Goal: Communication & Community: Ask a question

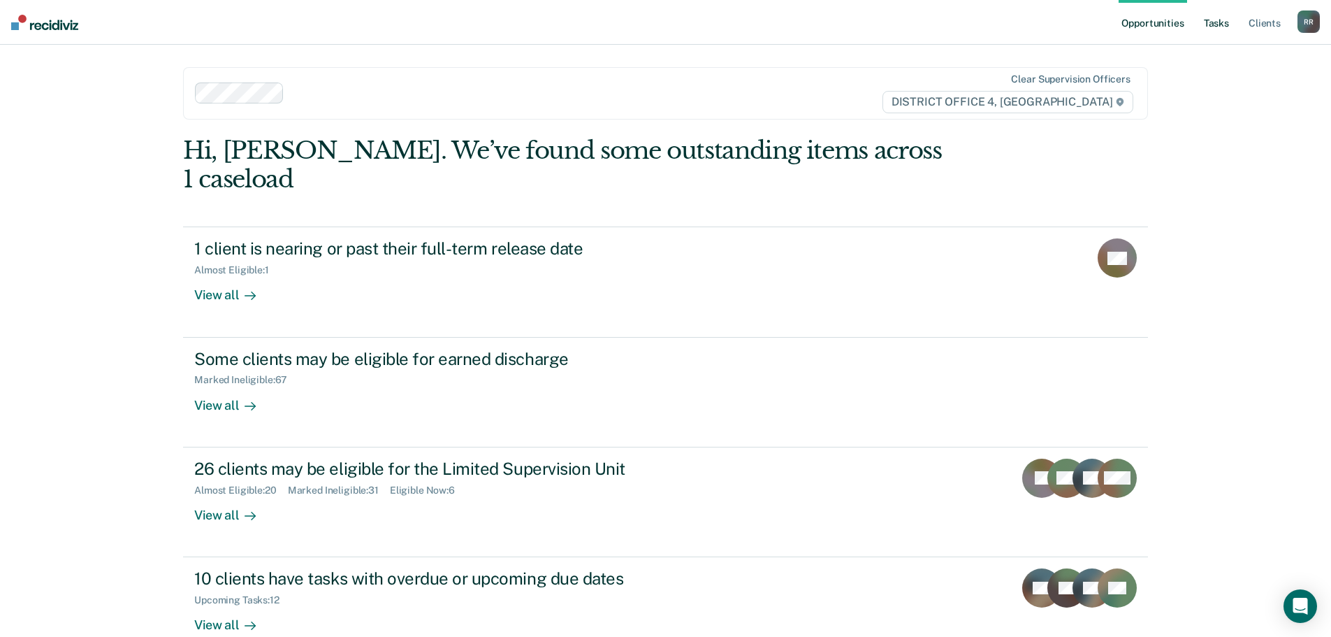
click at [1211, 20] on link "Tasks" at bounding box center [1216, 22] width 31 height 45
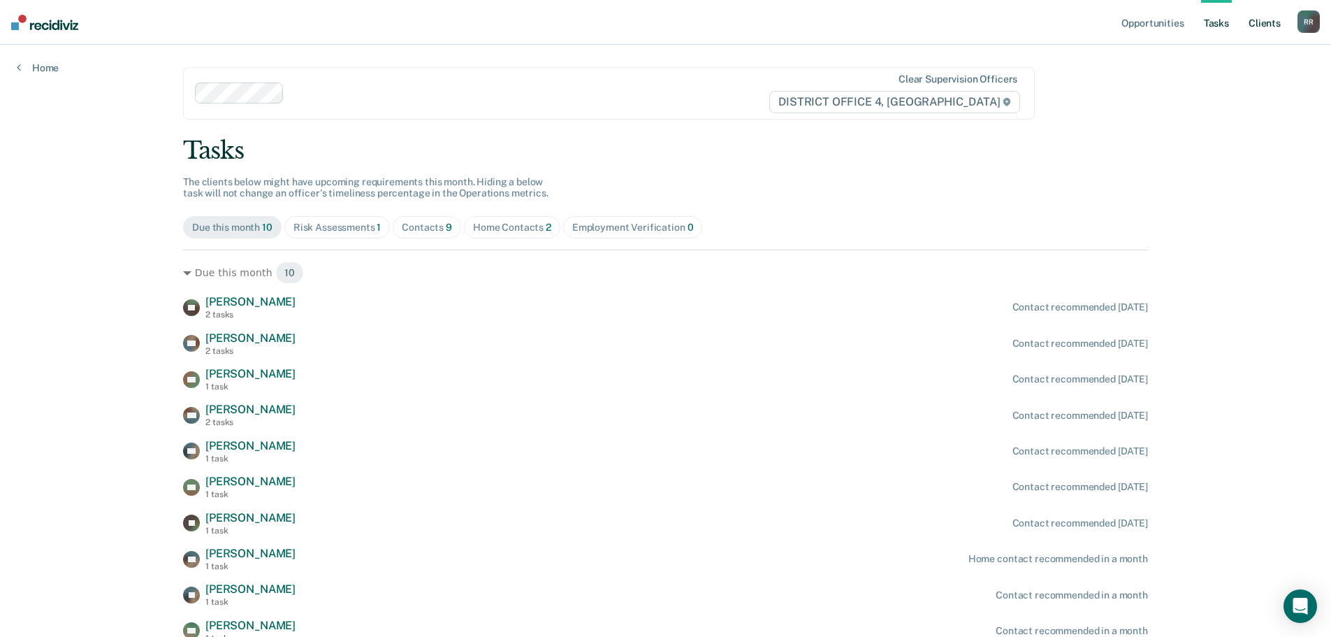
click at [1274, 24] on link "Client s" at bounding box center [1265, 22] width 38 height 45
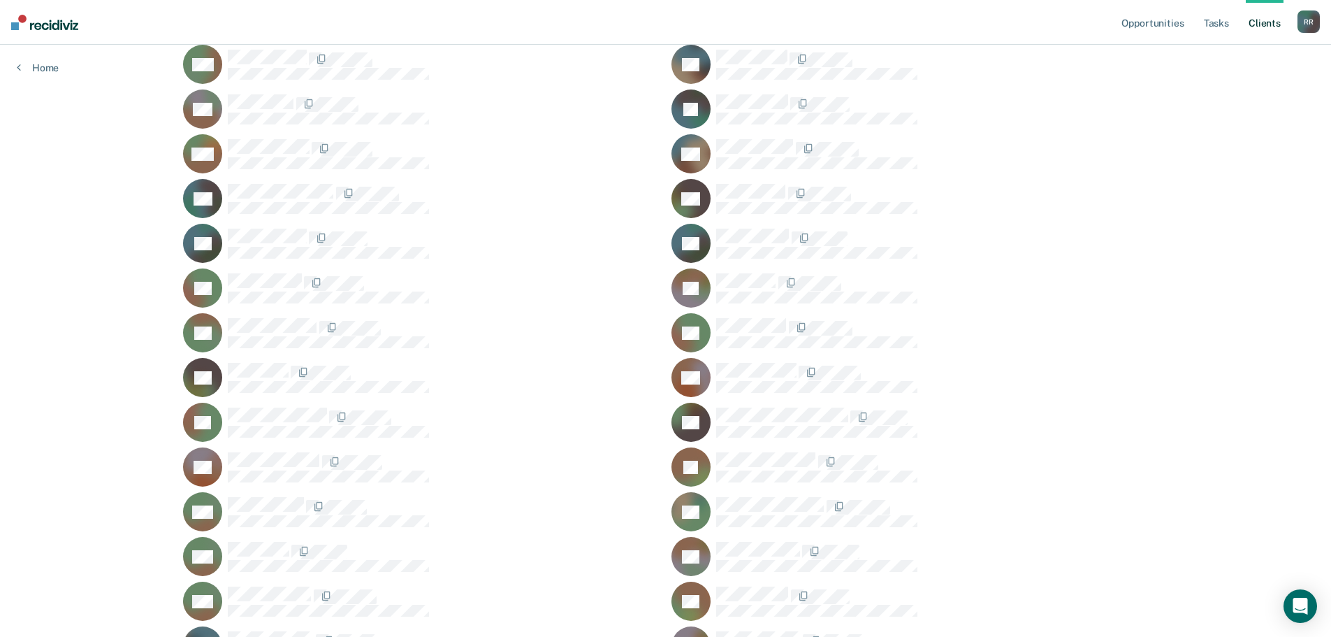
scroll to position [1337, 0]
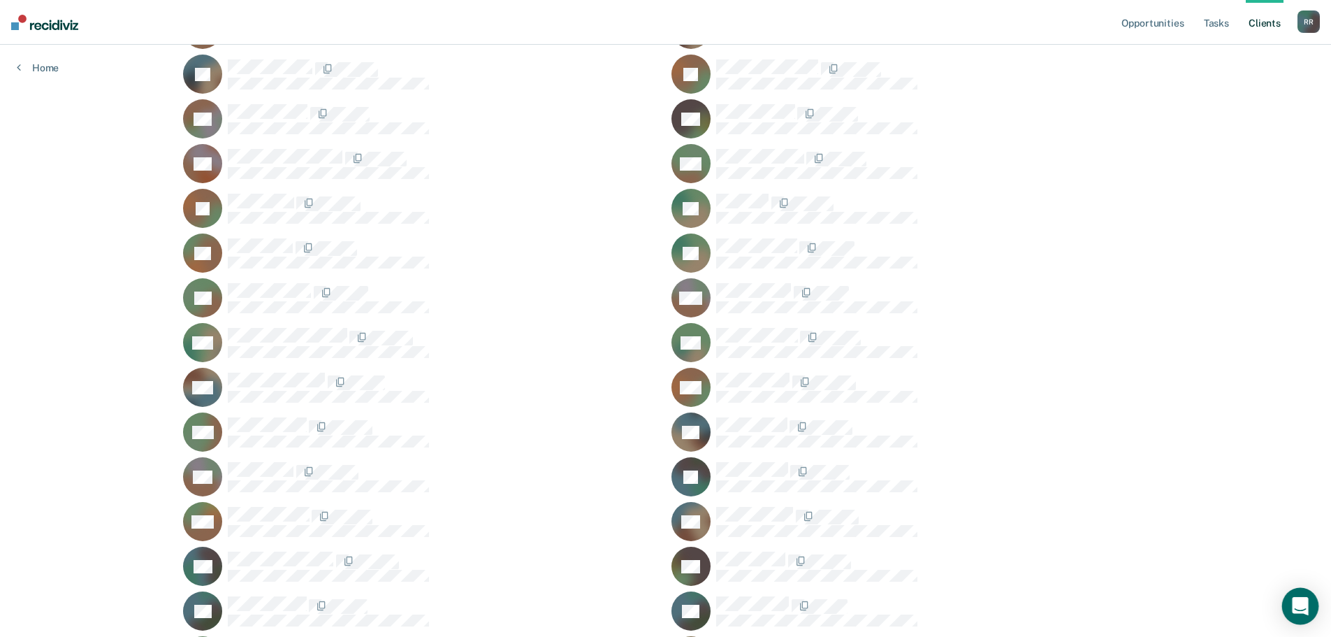
click at [1298, 605] on icon "Open Intercom Messenger" at bounding box center [1300, 606] width 16 height 18
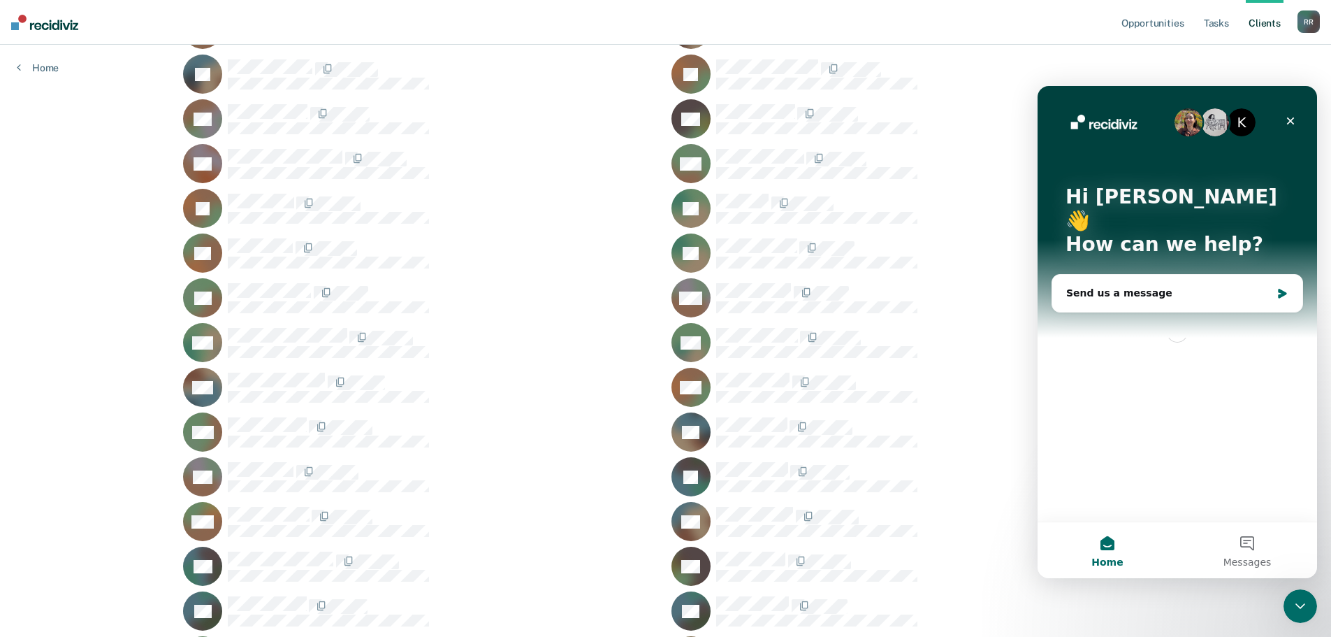
scroll to position [0, 0]
click at [1144, 286] on div "Send us a message" at bounding box center [1168, 293] width 205 height 15
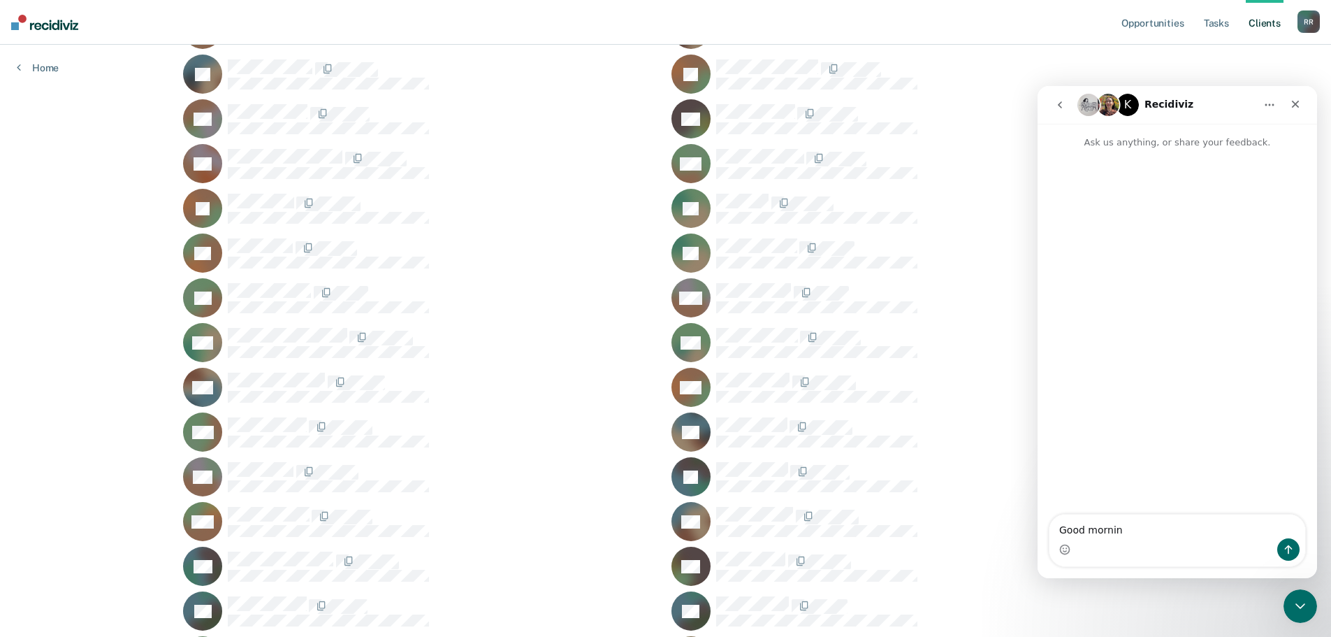
type textarea "Good morning"
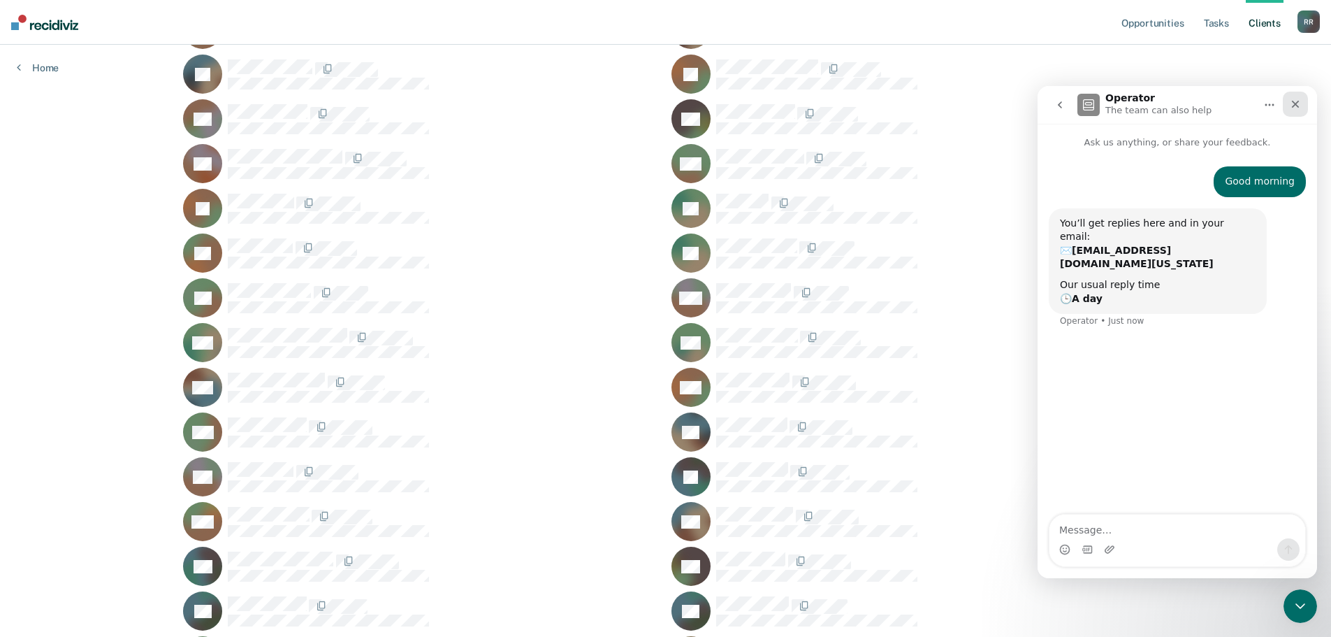
click at [1298, 103] on icon "Close" at bounding box center [1295, 104] width 11 height 11
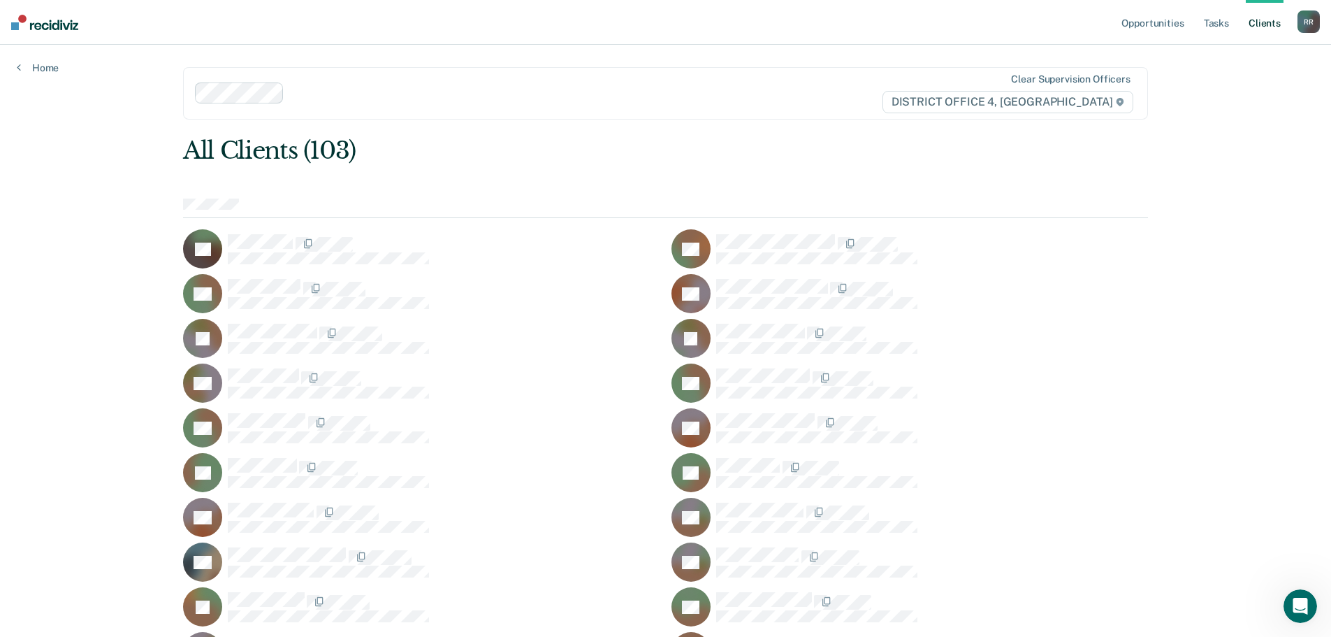
scroll to position [333, 0]
click at [1290, 597] on div "Open Intercom Messenger" at bounding box center [1298, 604] width 46 height 46
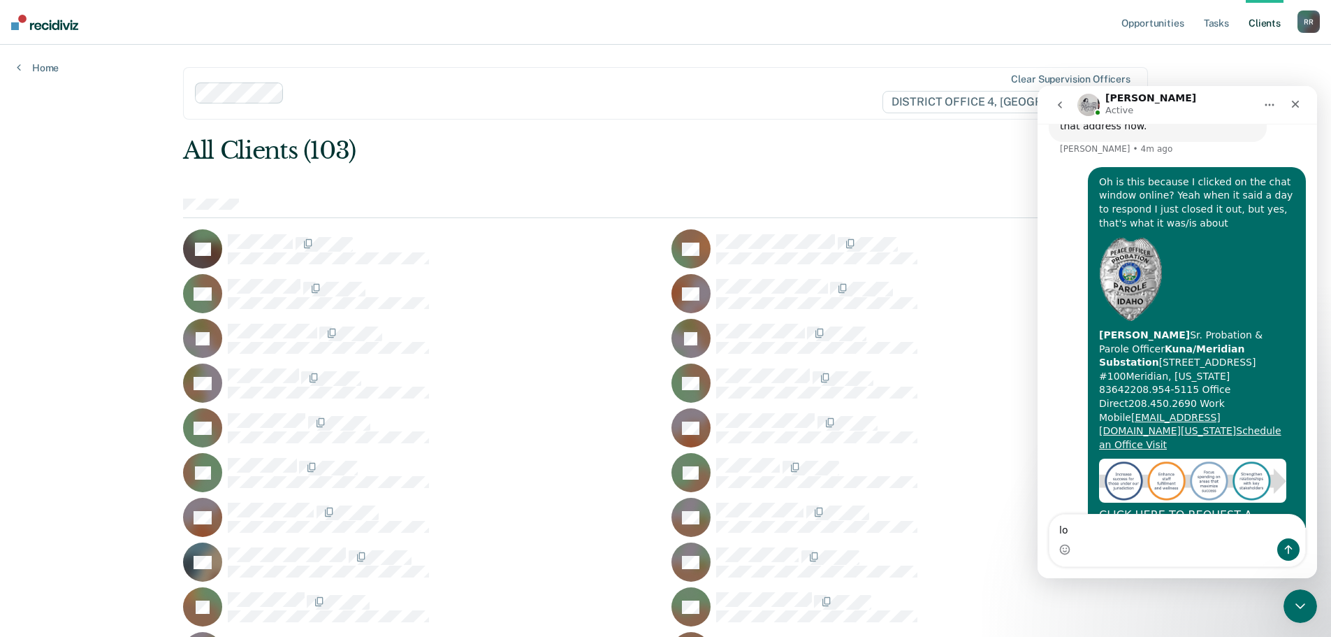
type textarea "lol"
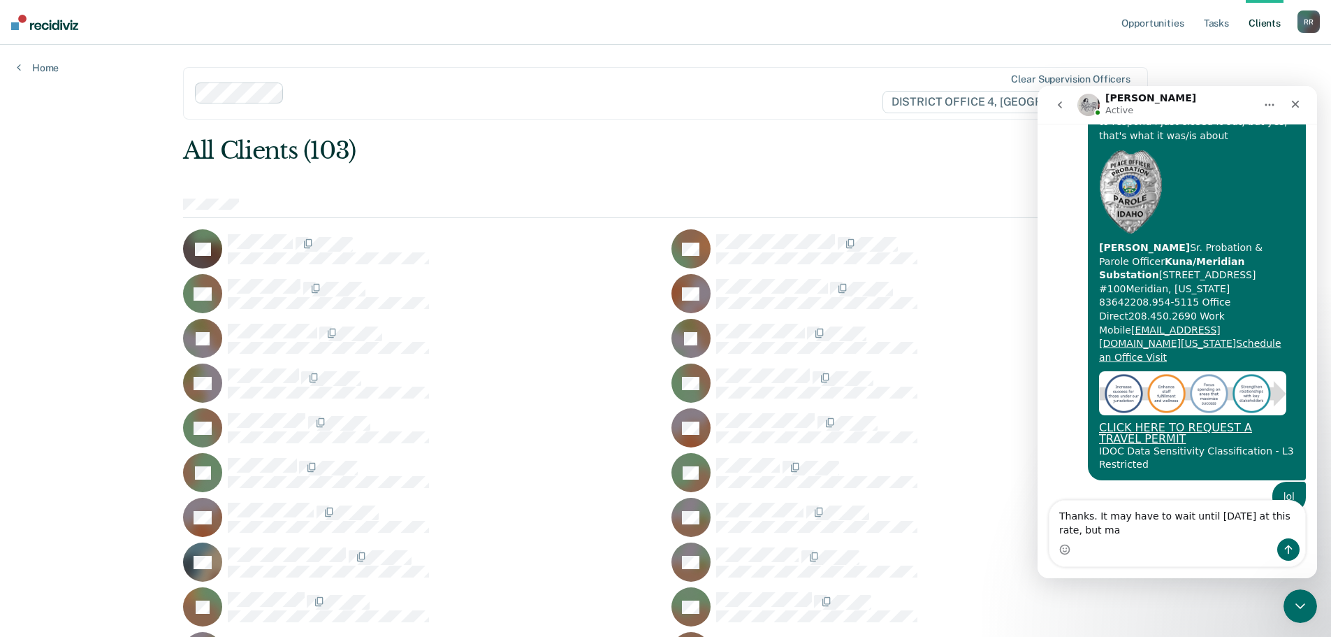
scroll to position [420, 0]
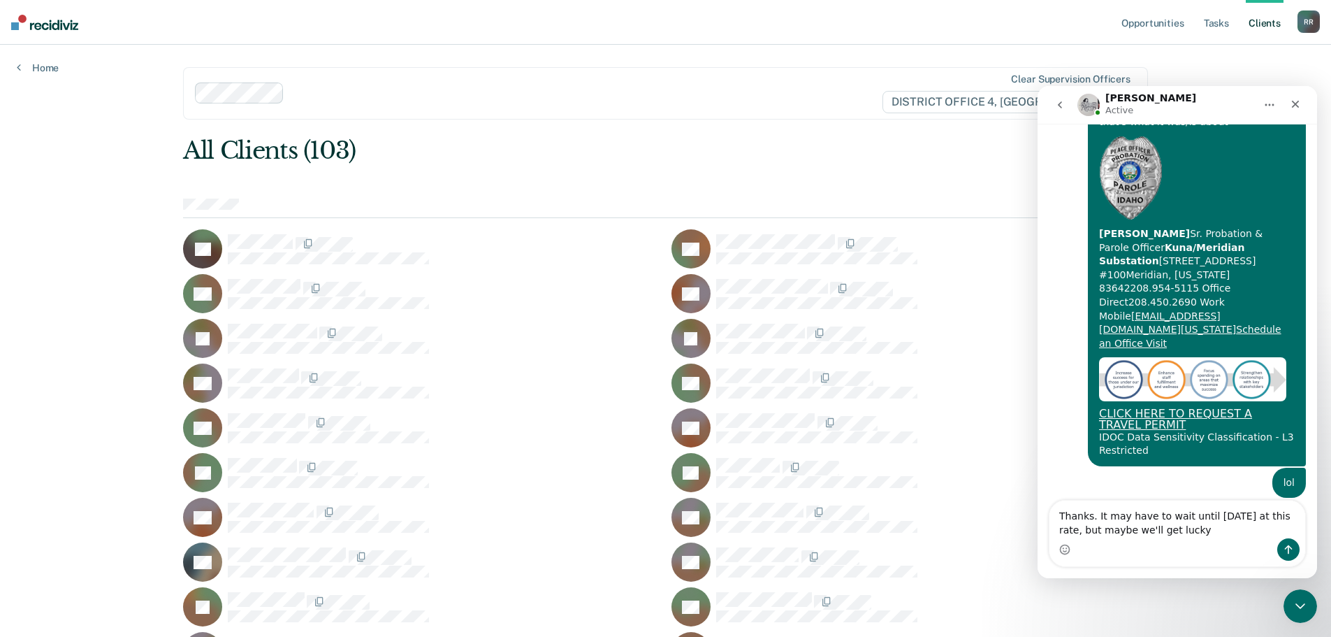
type textarea "Thanks. It may have to wait until [DATE] at this rate, but maybe we'll get luck…"
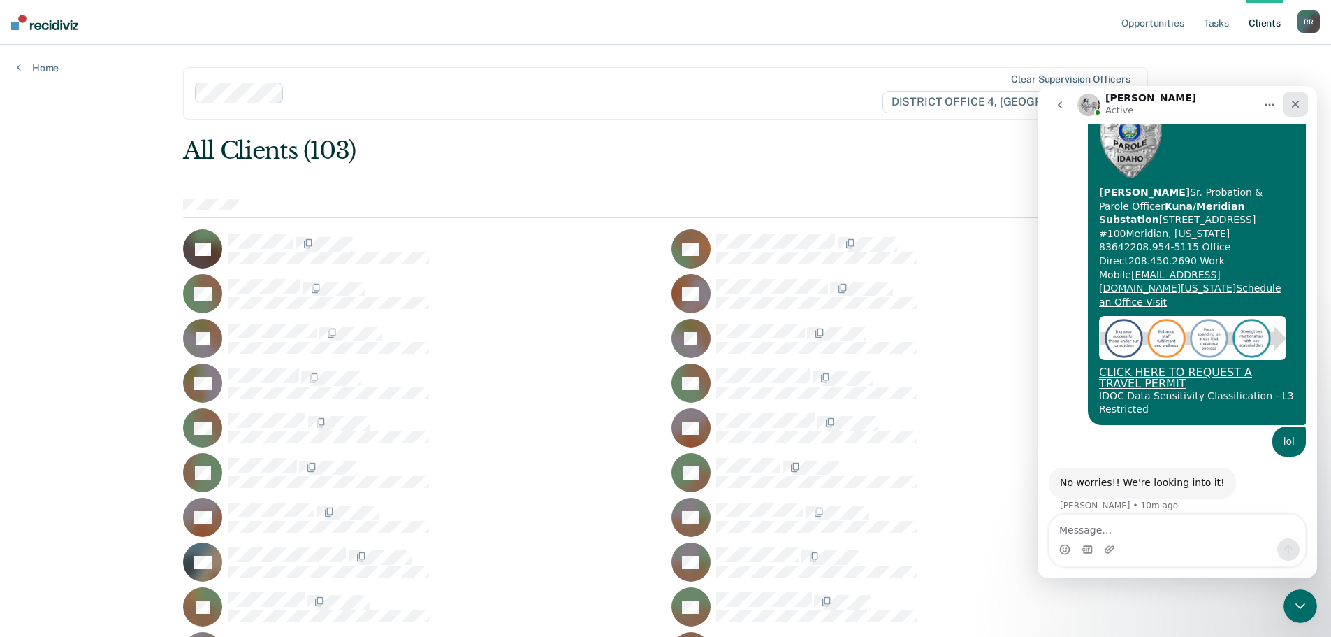
click at [1296, 102] on icon "Close" at bounding box center [1295, 104] width 11 height 11
